Goal: Use online tool/utility: Utilize a website feature to perform a specific function

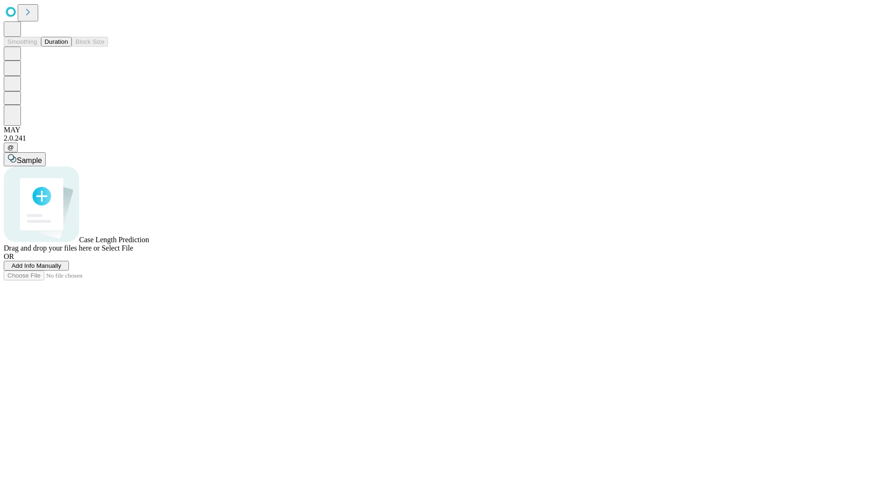
click at [61, 269] on span "Add Info Manually" at bounding box center [37, 265] width 50 height 7
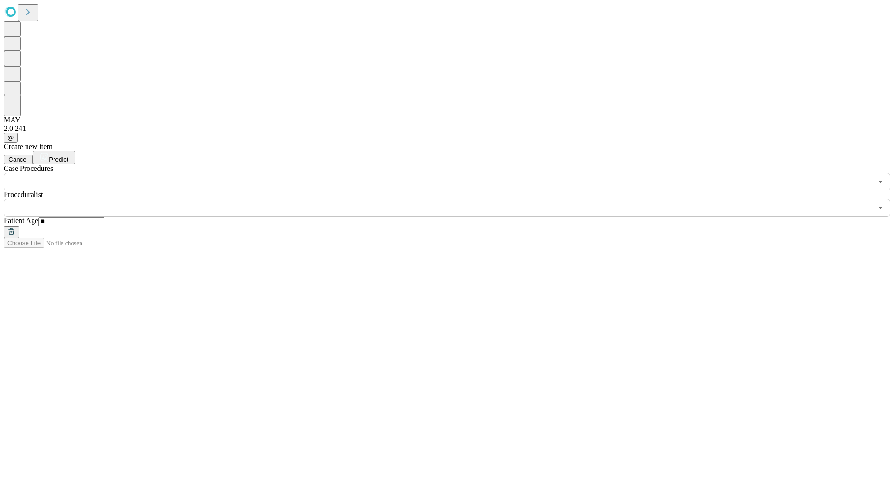
type input "**"
click at [453, 199] on input "text" at bounding box center [438, 208] width 868 height 18
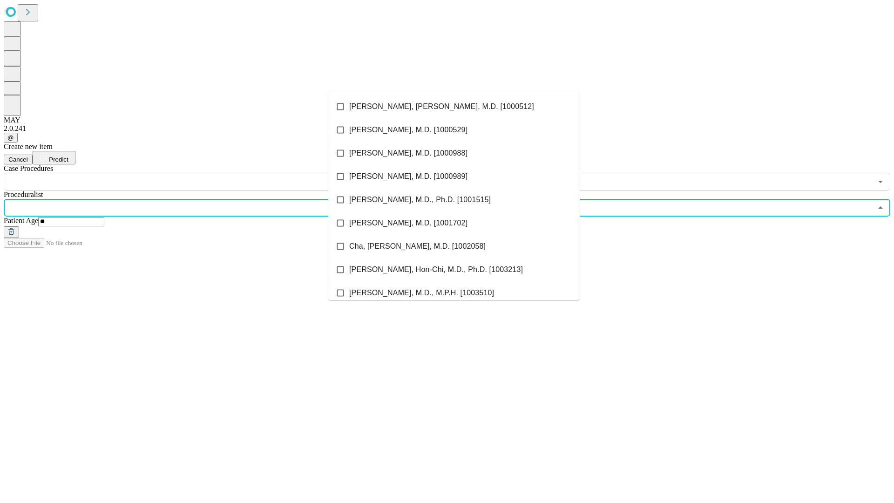
click at [454, 107] on li "[PERSON_NAME], [PERSON_NAME], M.D. [1000512]" at bounding box center [453, 106] width 251 height 23
click at [196, 173] on input "text" at bounding box center [438, 182] width 868 height 18
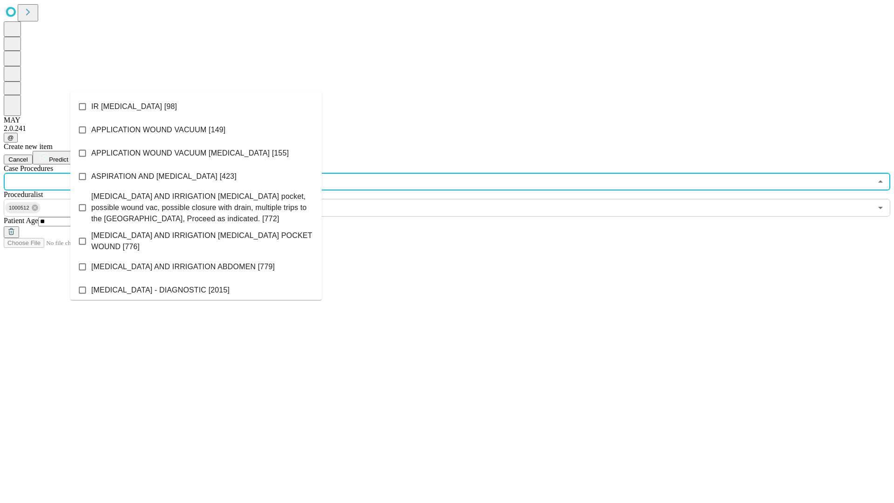
click at [196, 107] on li "IR [MEDICAL_DATA] [98]" at bounding box center [195, 106] width 251 height 23
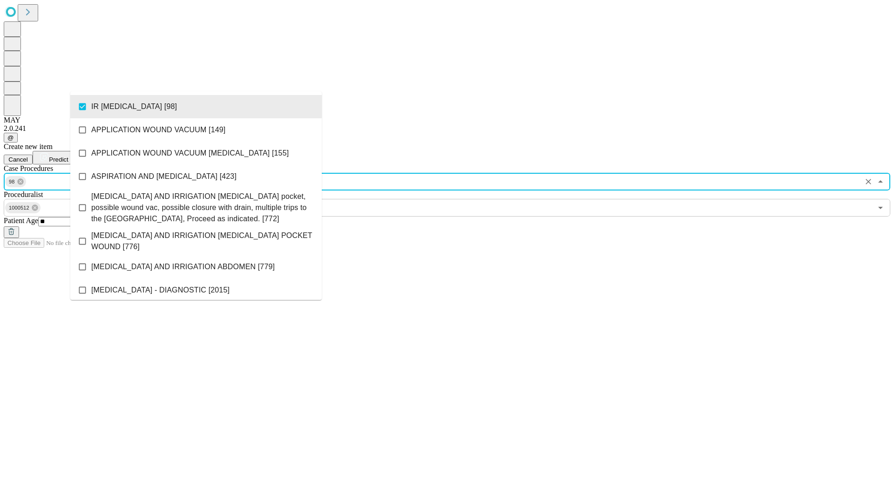
click at [68, 156] on span "Predict" at bounding box center [58, 159] width 19 height 7
